Goal: Information Seeking & Learning: Learn about a topic

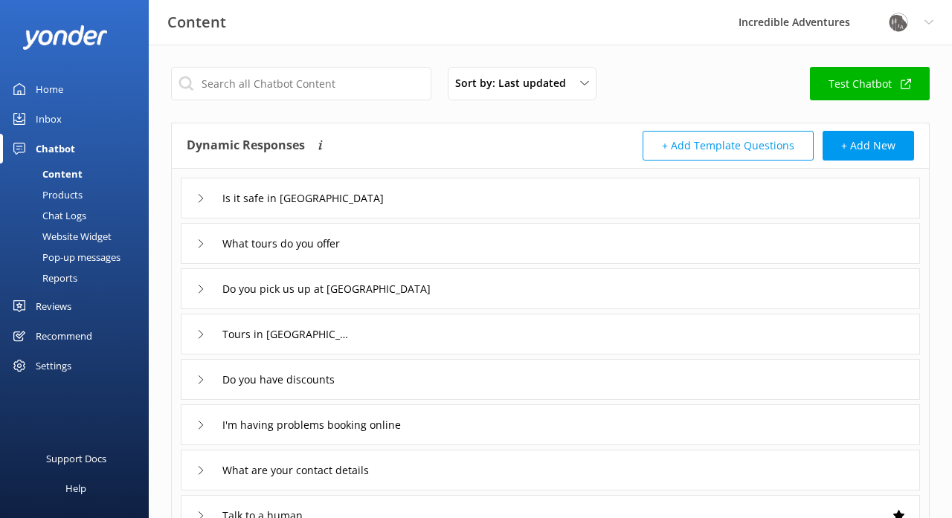
click at [67, 88] on link "Home" at bounding box center [74, 89] width 149 height 30
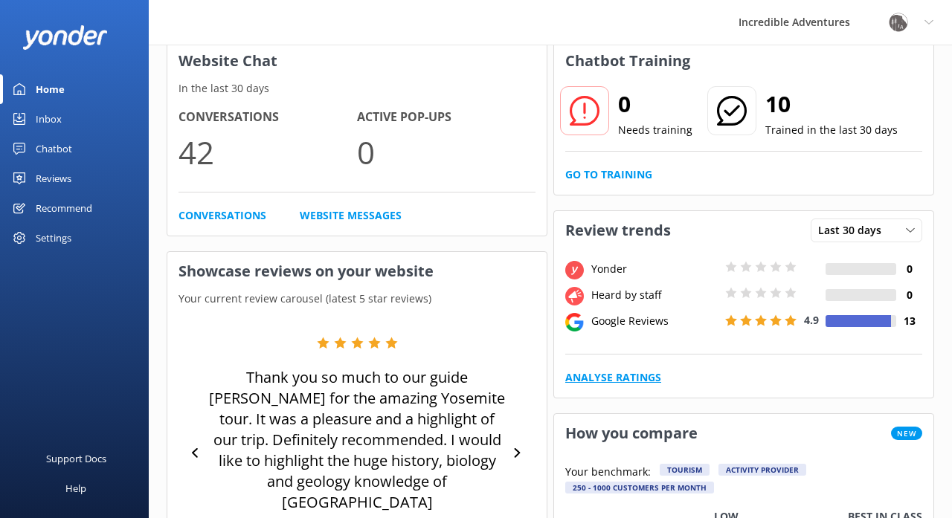
scroll to position [81, 0]
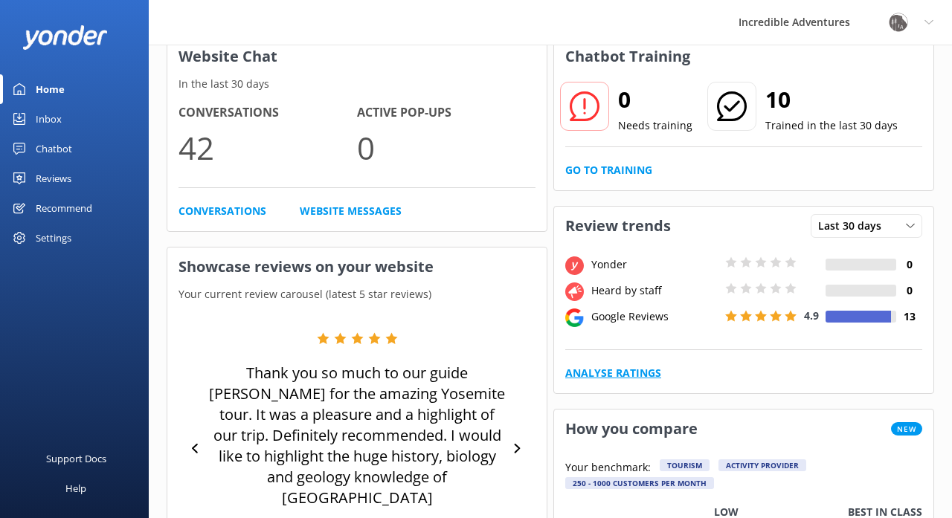
click at [637, 369] on link "Analyse Ratings" at bounding box center [613, 373] width 96 height 16
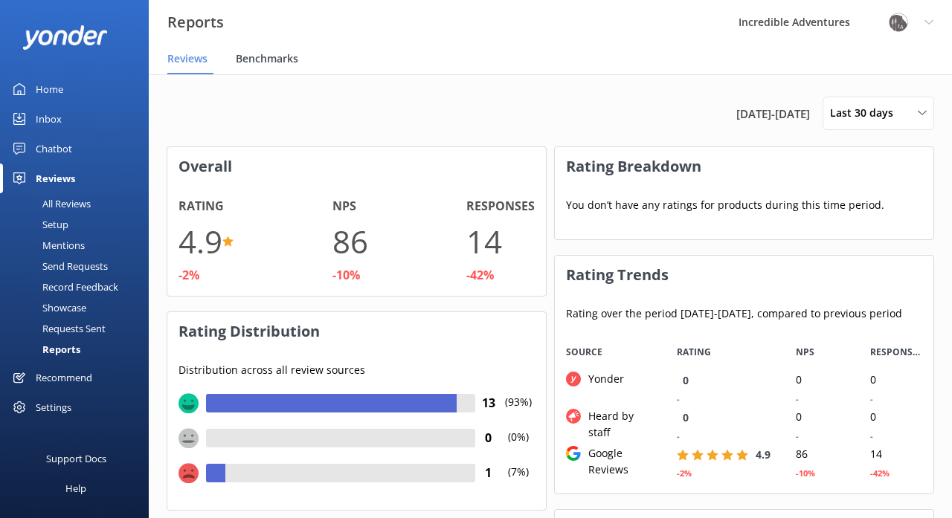
click at [272, 60] on span "Benchmarks" at bounding box center [267, 58] width 62 height 15
